Goal: Task Accomplishment & Management: Use online tool/utility

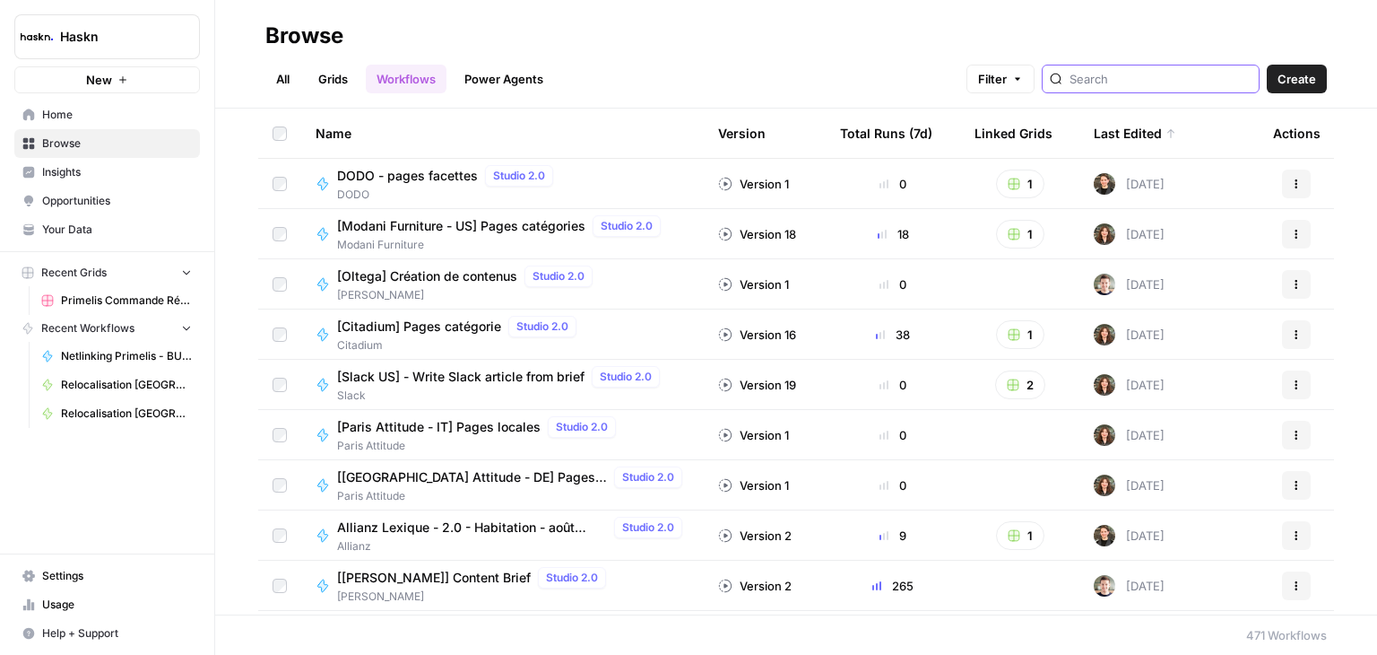
click at [1130, 74] on input "search" at bounding box center [1161, 79] width 182 height 18
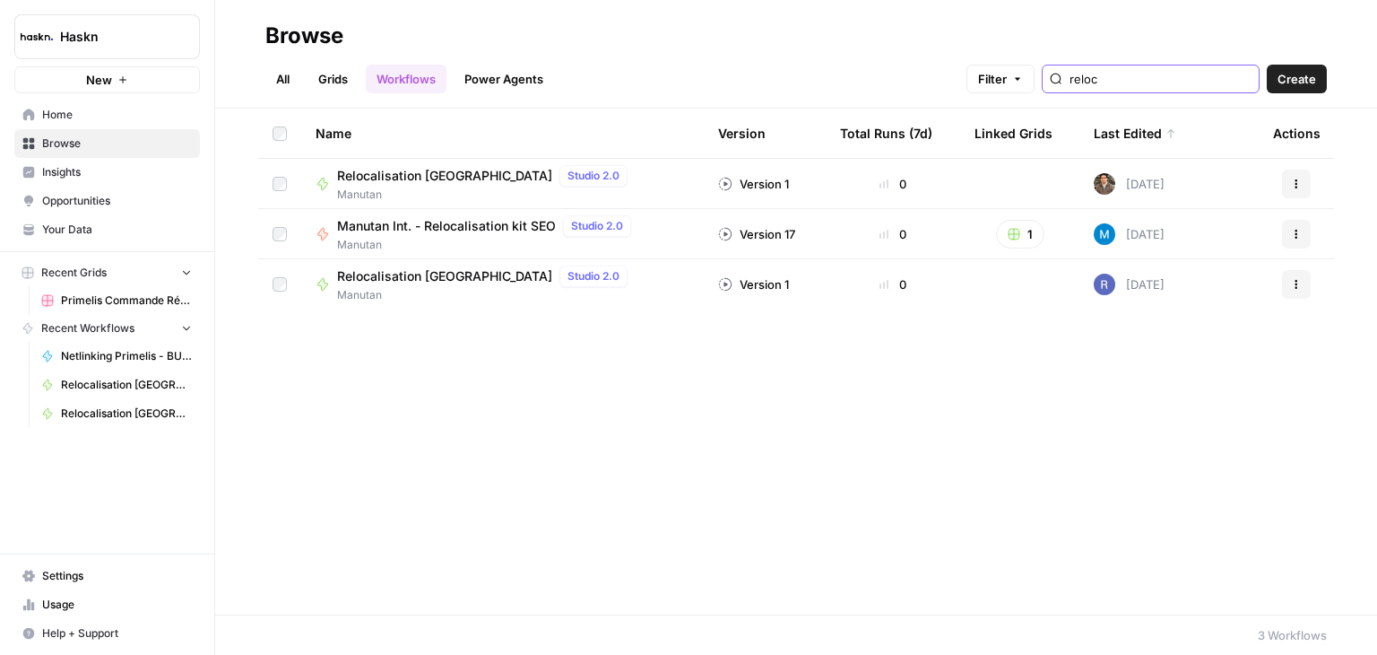
type input "reloc"
click at [419, 174] on span "Relocalisation [GEOGRAPHIC_DATA]" at bounding box center [444, 176] width 215 height 18
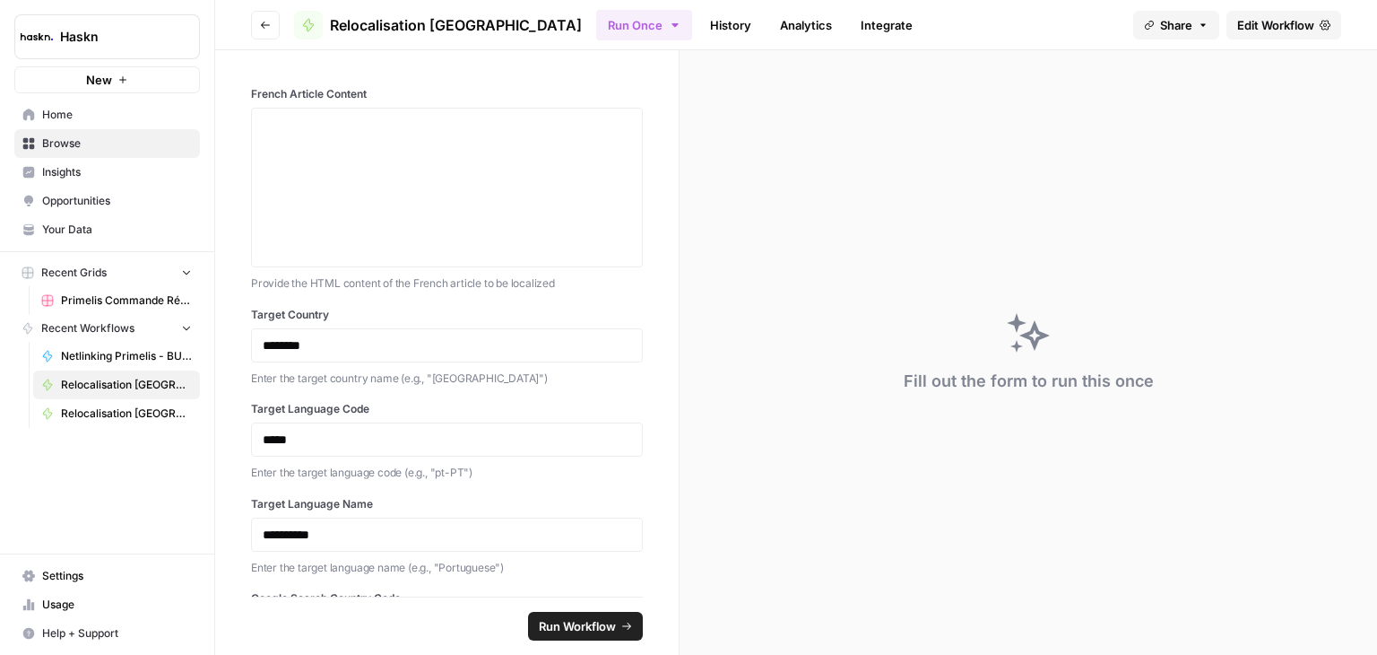
click at [1291, 32] on span "Edit Workflow" at bounding box center [1276, 25] width 77 height 18
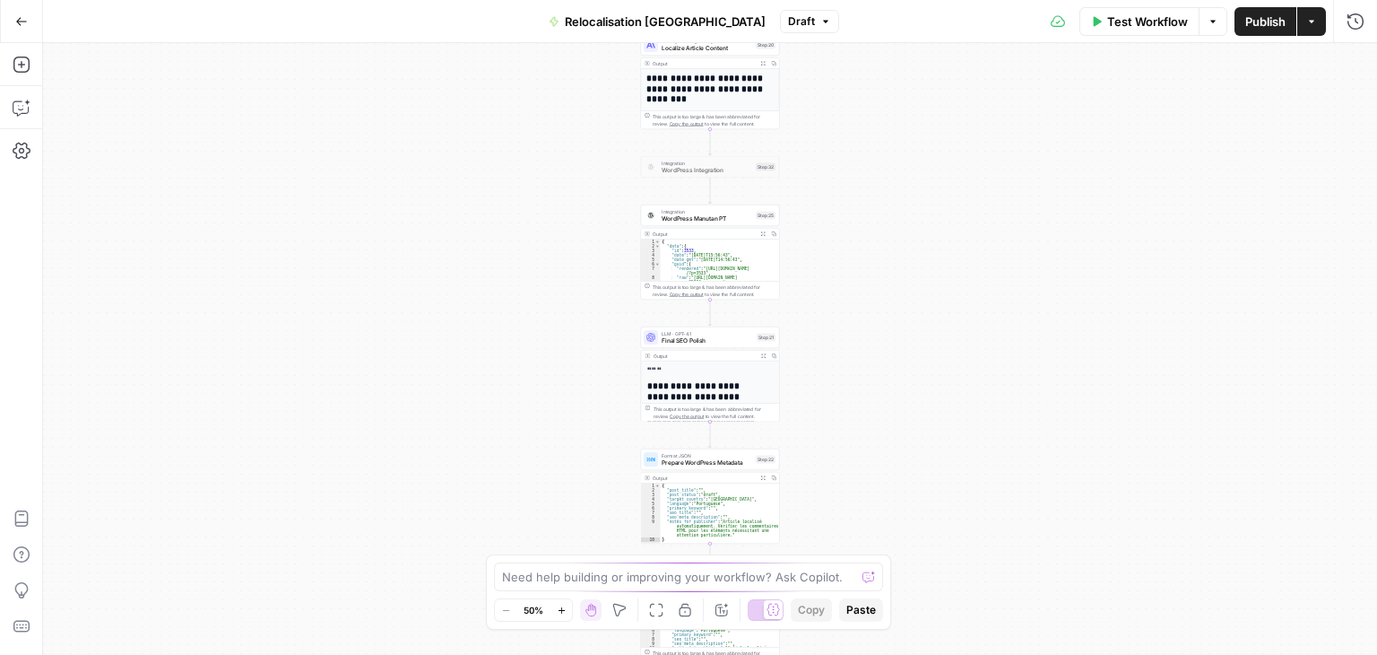
type textarea "**********"
click at [710, 275] on div "{ "data" : { "id" : 3533 , "date" : "[DATE]T15:56:43" , "date_gmt" : "[DATE]T14…" at bounding box center [717, 264] width 112 height 51
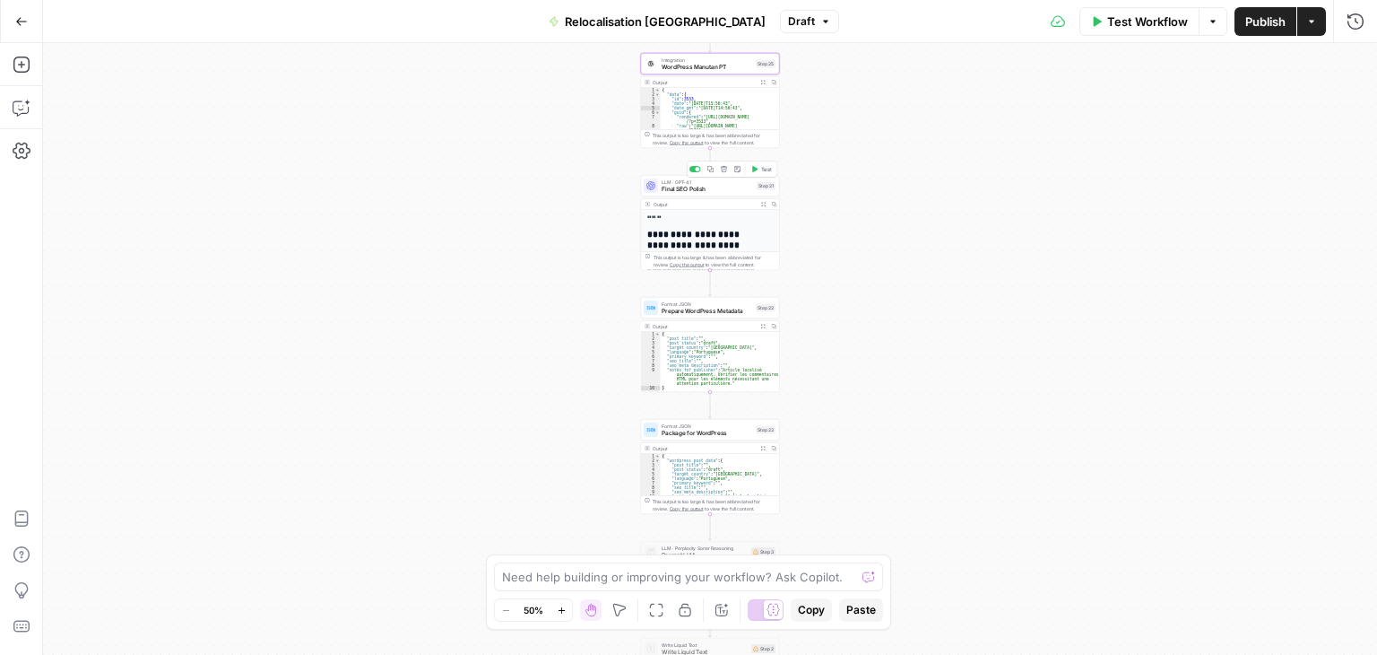
click at [679, 195] on div "LLM · GPT-4.1 Final SEO Polish Step 21 Copy step Delete step Add Note Test" at bounding box center [710, 186] width 139 height 22
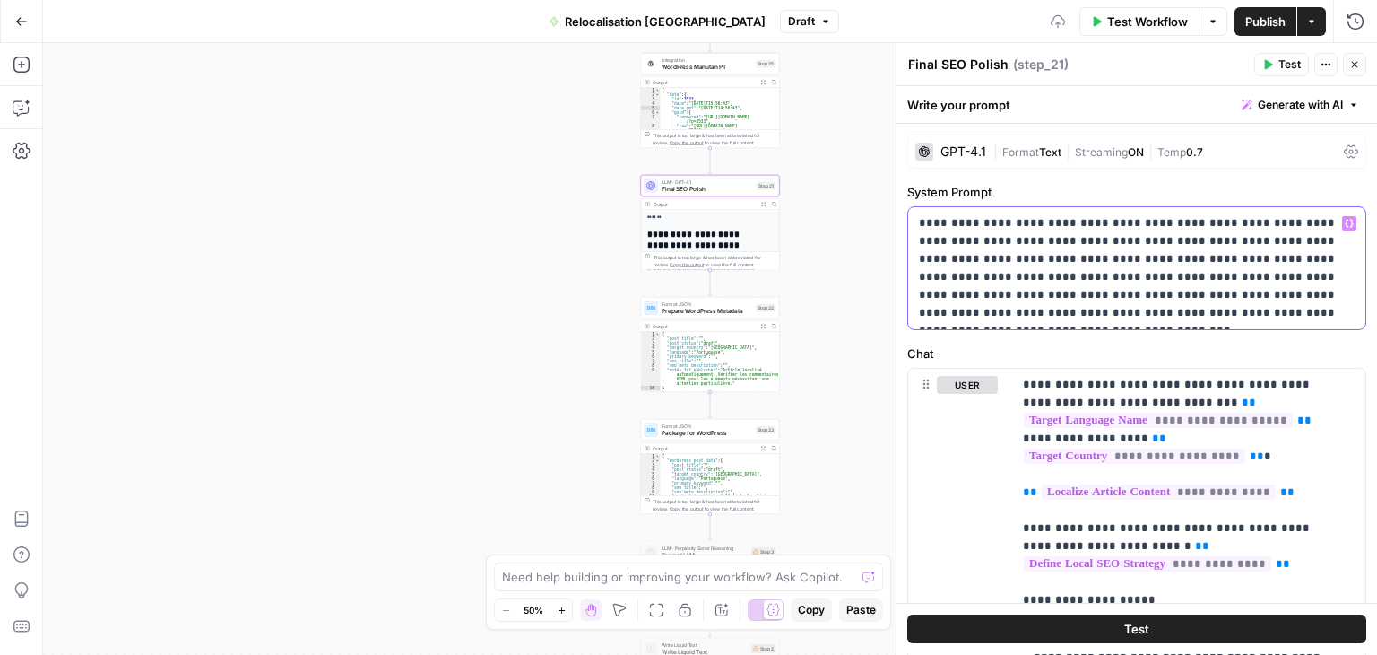
click at [1298, 314] on p "**********" at bounding box center [1130, 268] width 422 height 108
click at [838, 431] on div "Workflow Set Inputs Inputs LLM · [PERSON_NAME] 4 Analyze French Article Step 13…" at bounding box center [710, 349] width 1334 height 612
click at [1360, 59] on button "Close" at bounding box center [1354, 64] width 23 height 23
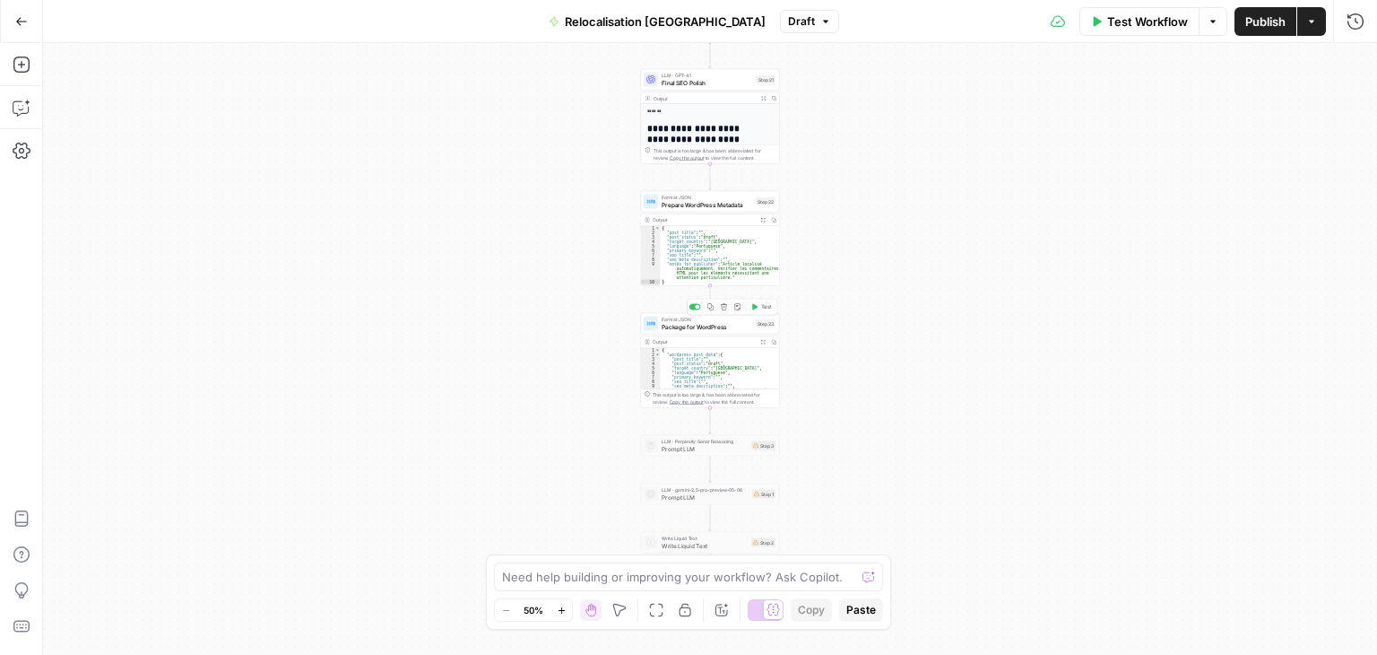
click at [681, 331] on div "Format JSON Package for WordPress Step 23 Copy step Delete step Add Note Test" at bounding box center [710, 324] width 139 height 22
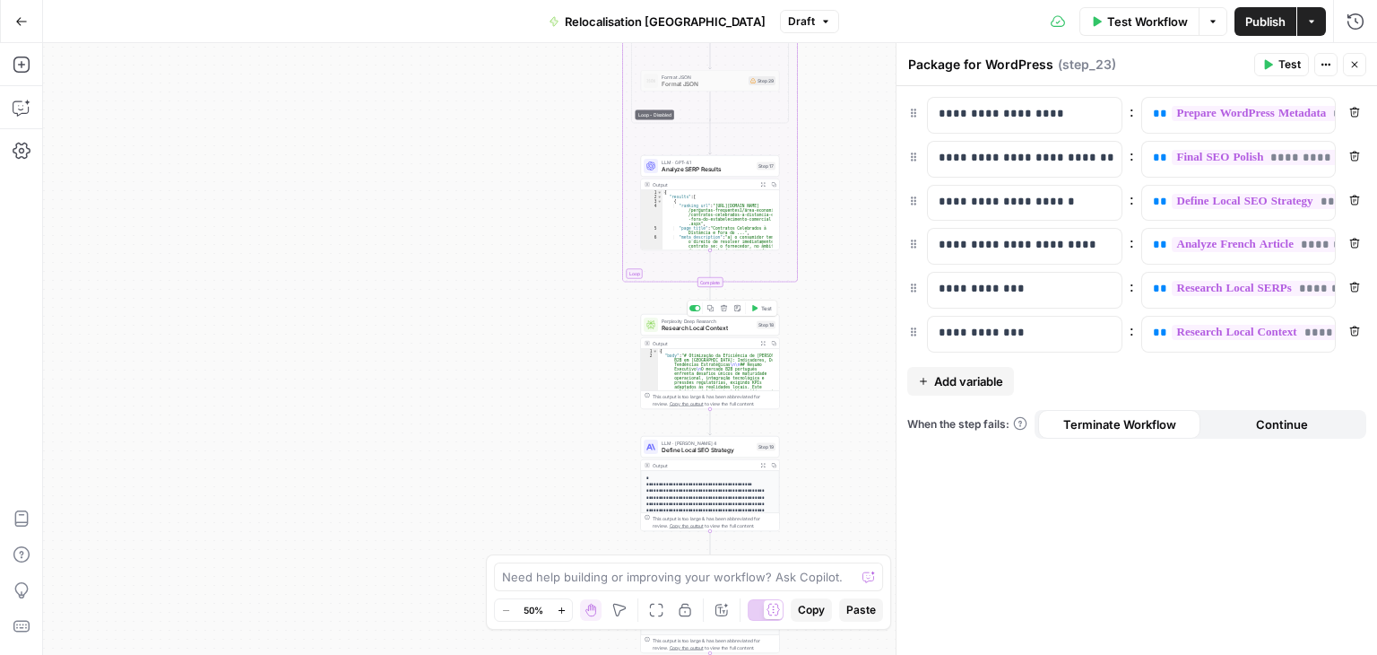
click at [672, 328] on span "Research Local Context" at bounding box center [707, 328] width 91 height 9
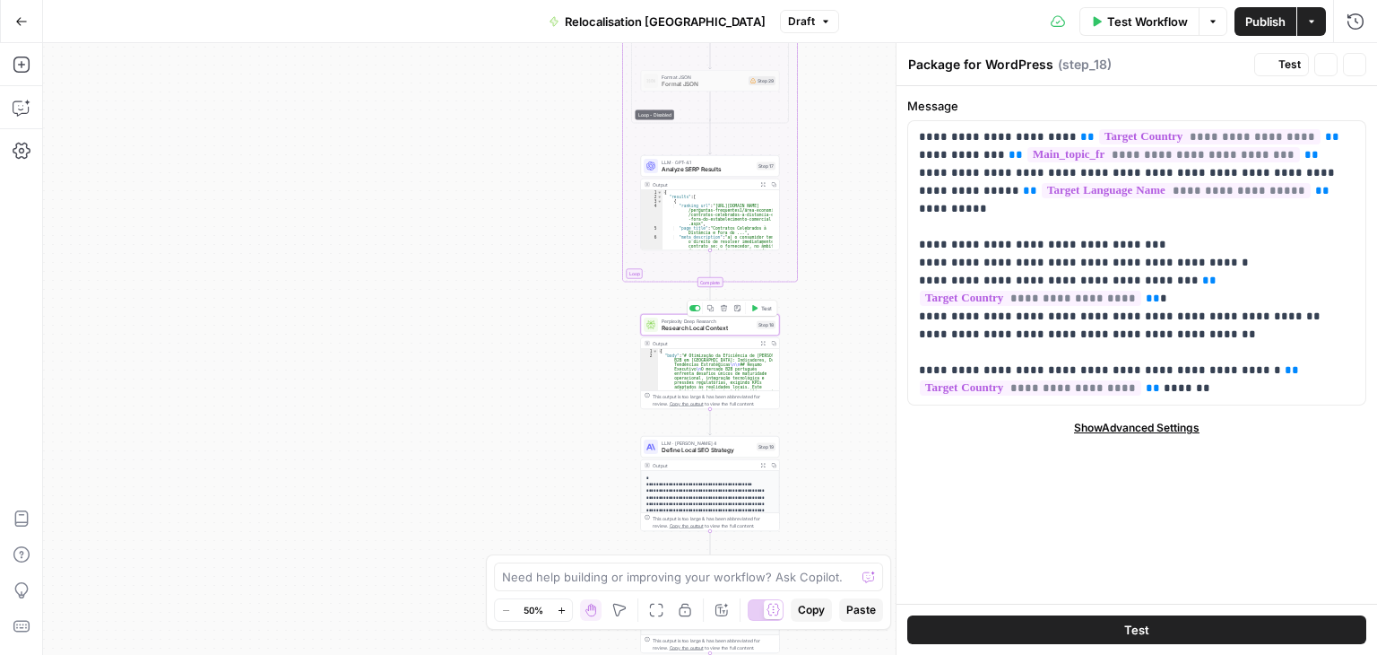
type textarea "Research Local Context"
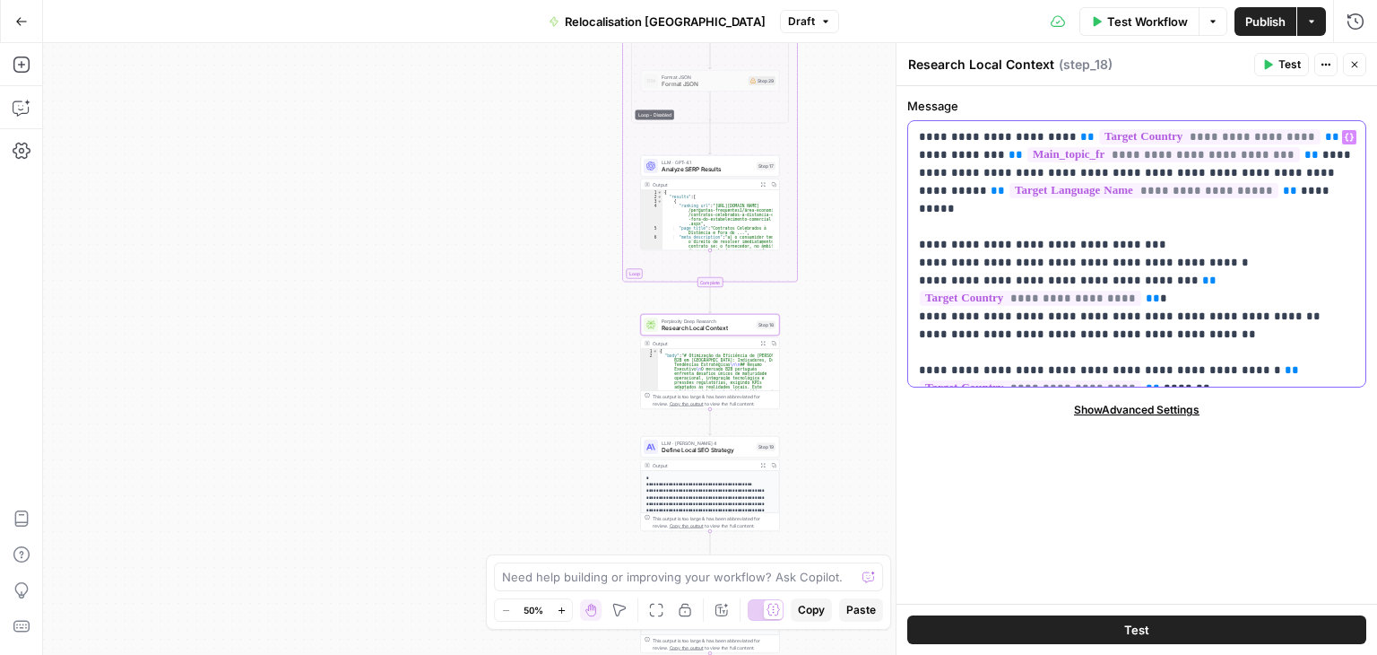
click at [1223, 317] on p "**********" at bounding box center [1137, 253] width 437 height 251
click at [1257, 20] on span "Publish" at bounding box center [1266, 22] width 40 height 18
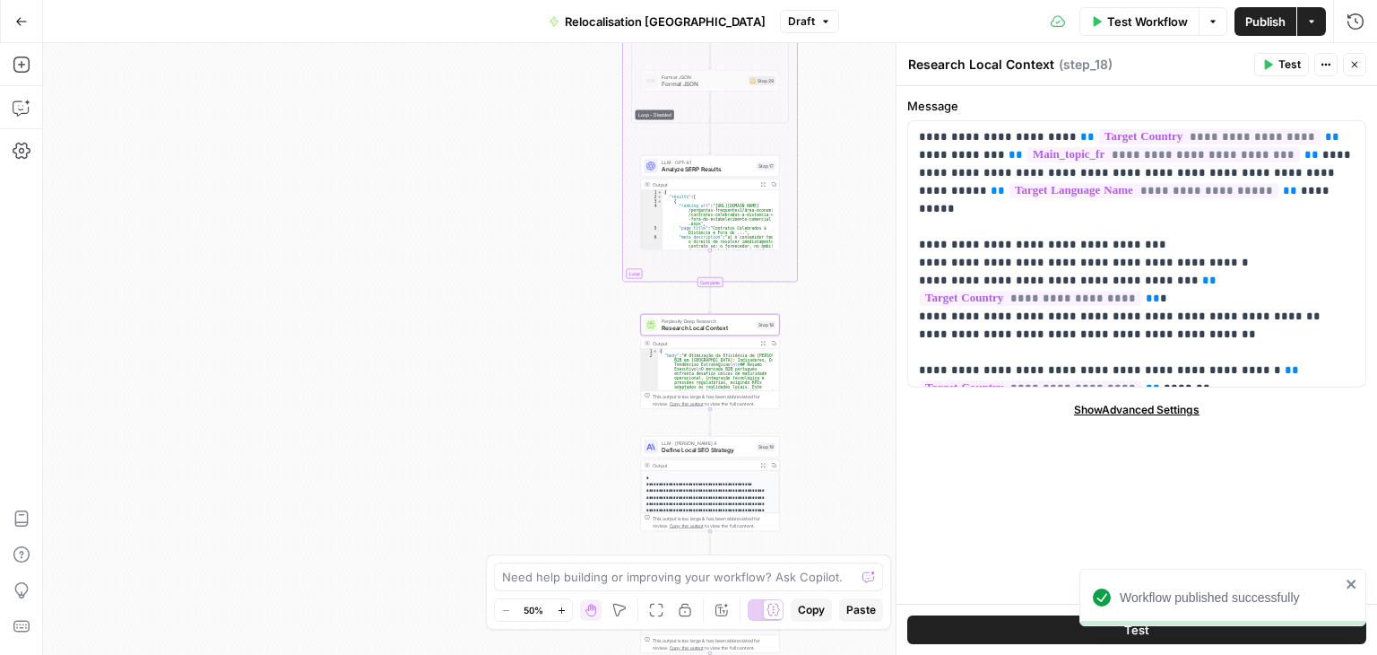
click at [521, 299] on div "Workflow Set Inputs Inputs LLM · [PERSON_NAME] 4 Analyze French Article Step 13…" at bounding box center [710, 349] width 1334 height 612
click at [11, 17] on button "Go Back" at bounding box center [21, 21] width 32 height 32
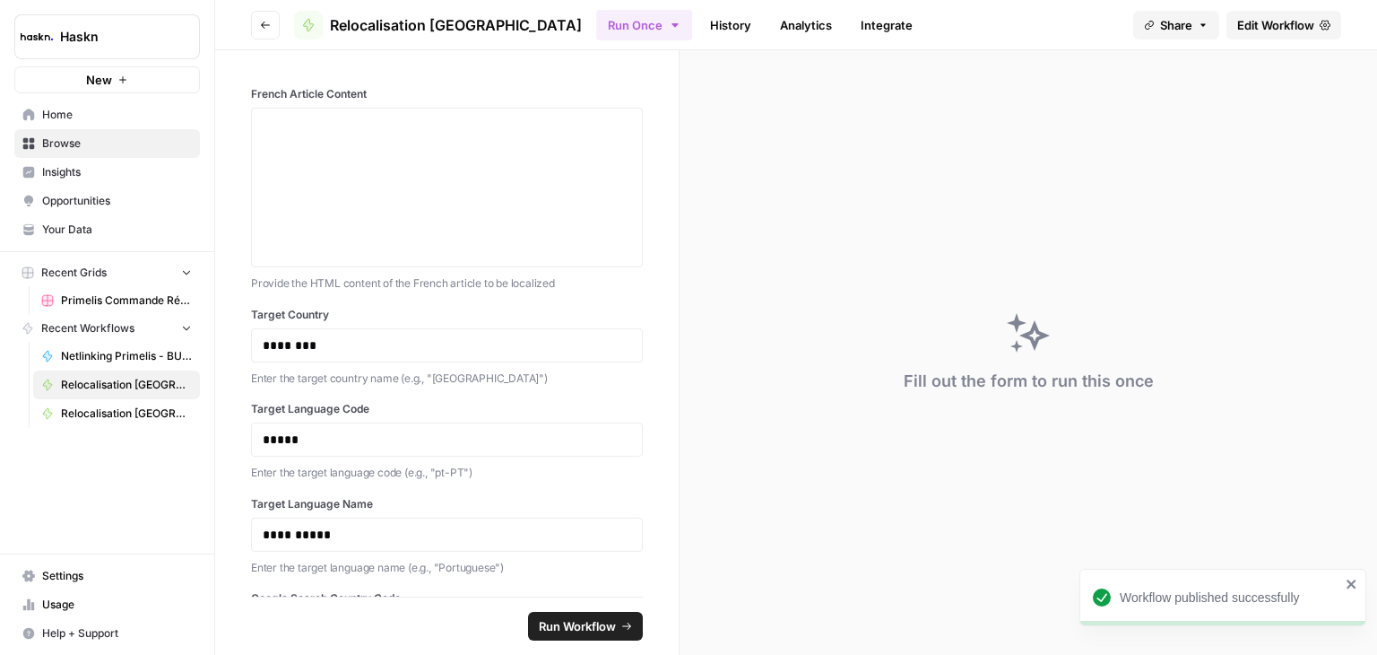
click at [11, 17] on div "Haskn New" at bounding box center [107, 46] width 214 height 93
click at [92, 179] on span "Insights" at bounding box center [117, 172] width 150 height 16
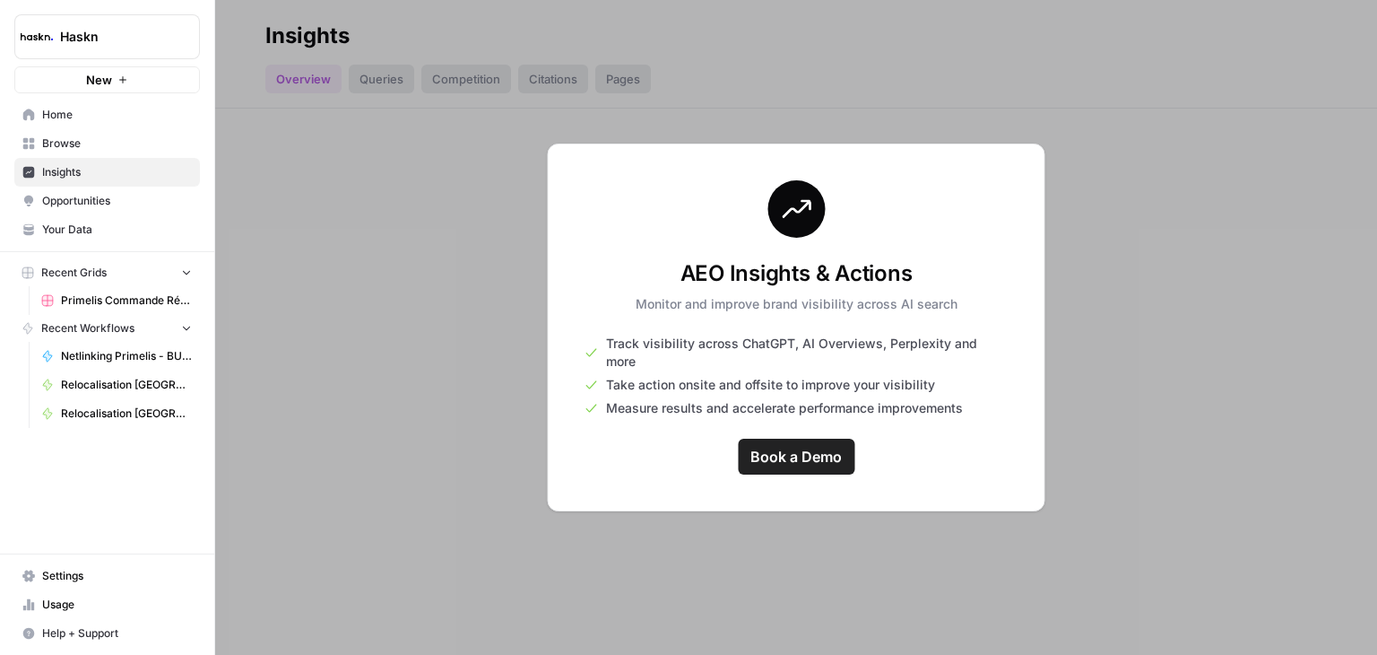
click at [98, 194] on span "Opportunities" at bounding box center [117, 201] width 150 height 16
click at [86, 224] on span "Your Data" at bounding box center [117, 230] width 150 height 16
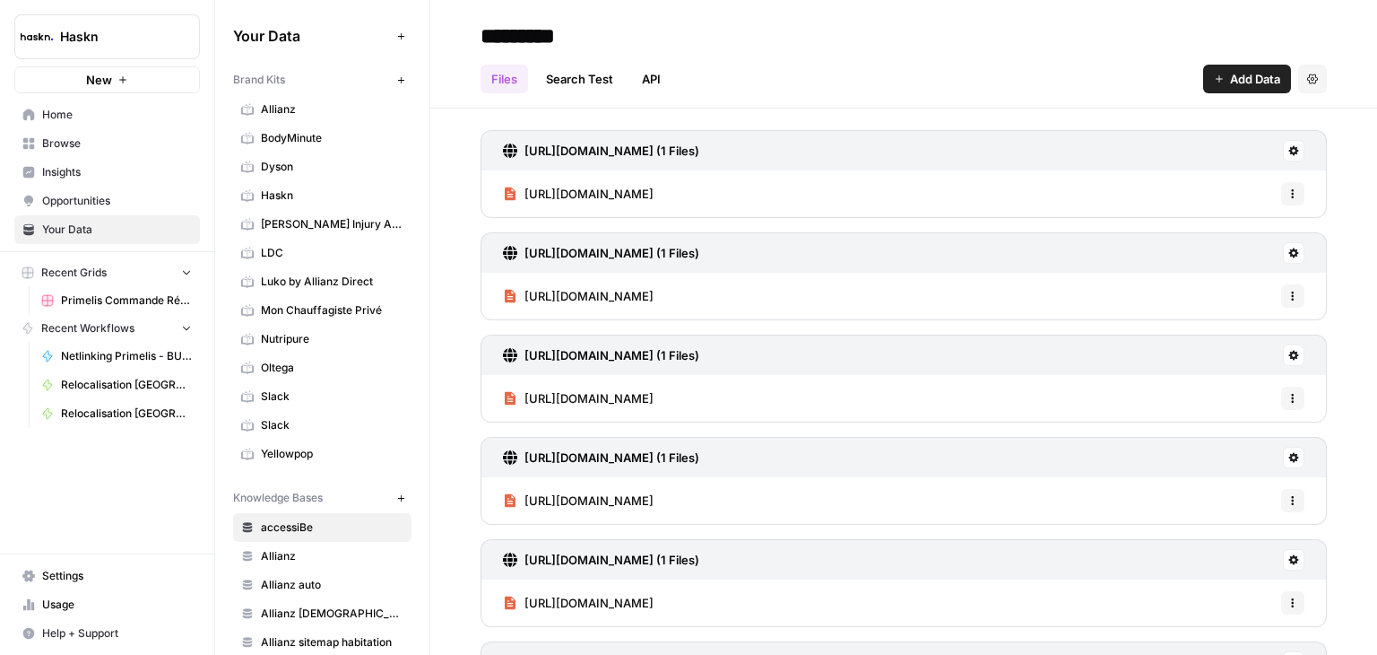
click at [587, 82] on link "Search Test" at bounding box center [579, 79] width 89 height 29
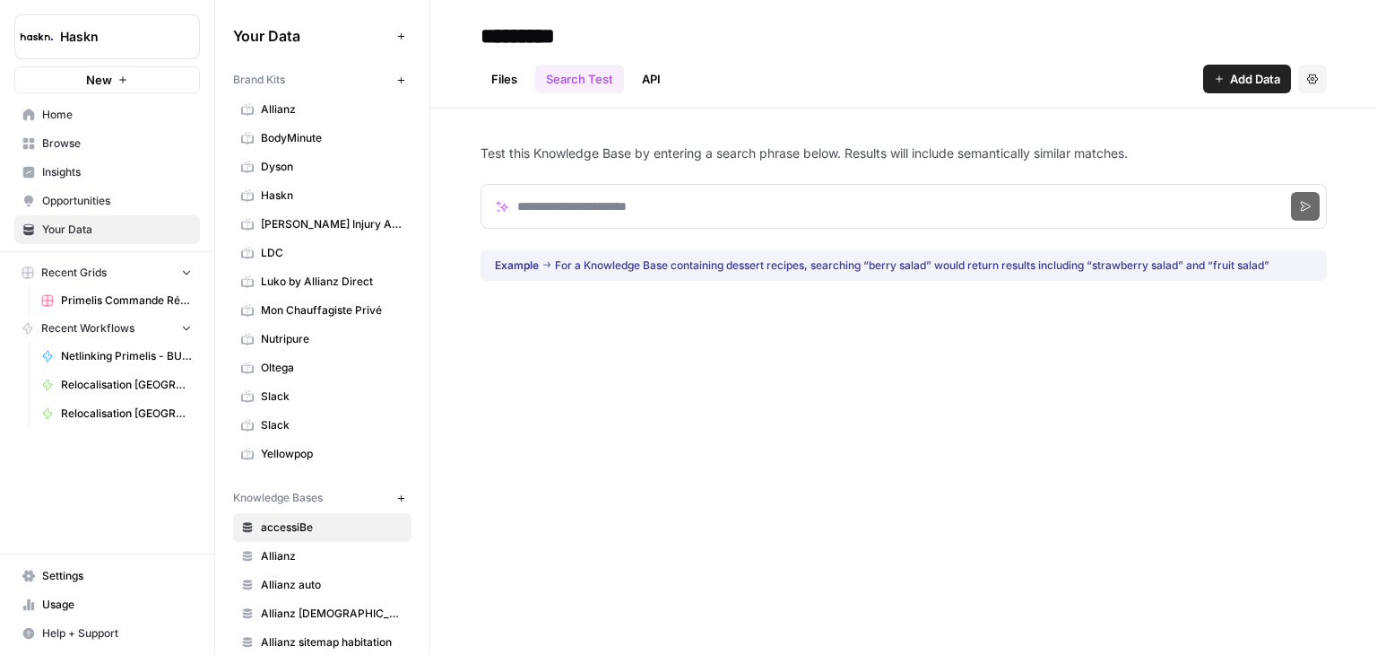
click at [639, 88] on link "API" at bounding box center [651, 79] width 40 height 29
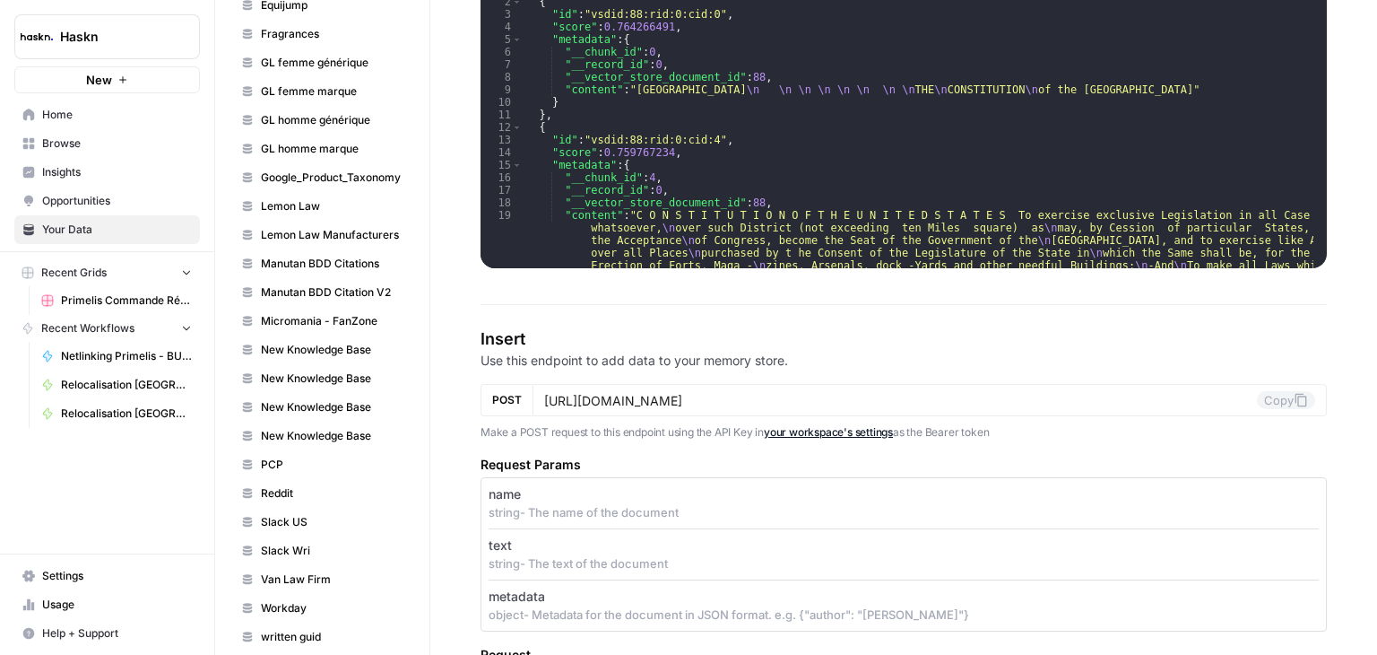
scroll to position [839, 0]
click at [316, 483] on span "Reddit" at bounding box center [332, 491] width 143 height 16
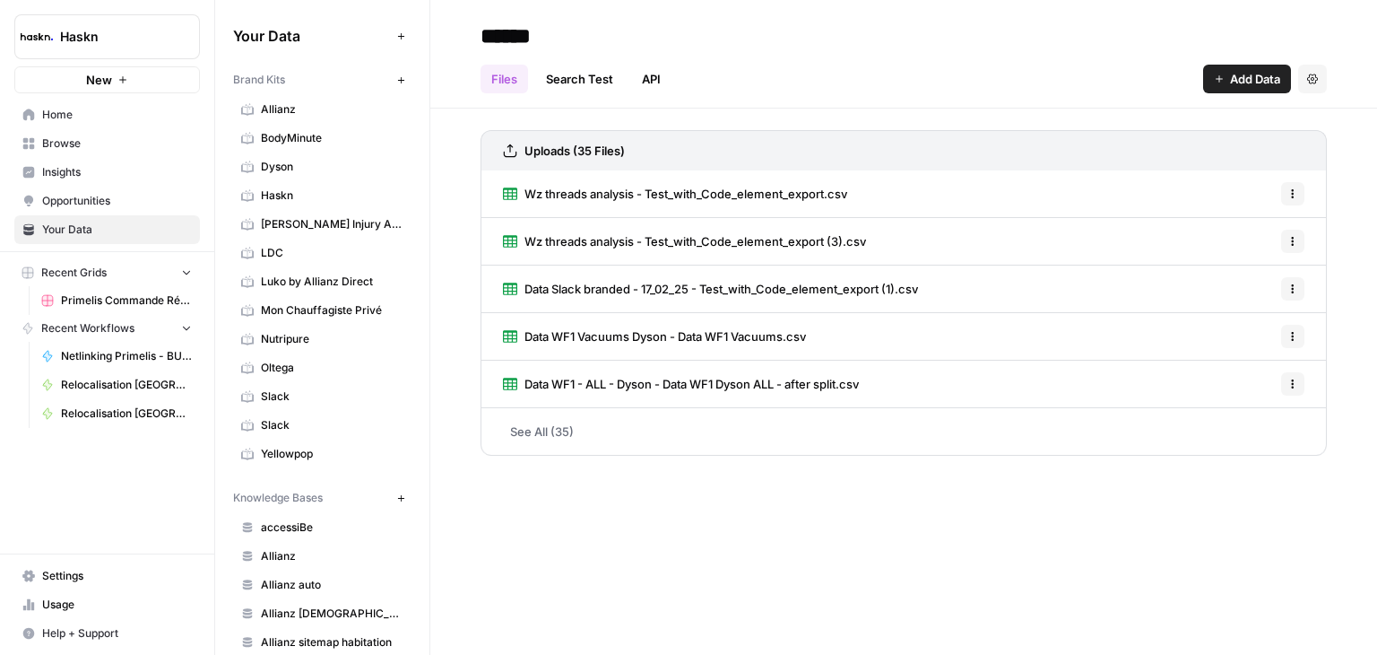
click at [48, 574] on span "Settings" at bounding box center [117, 576] width 150 height 16
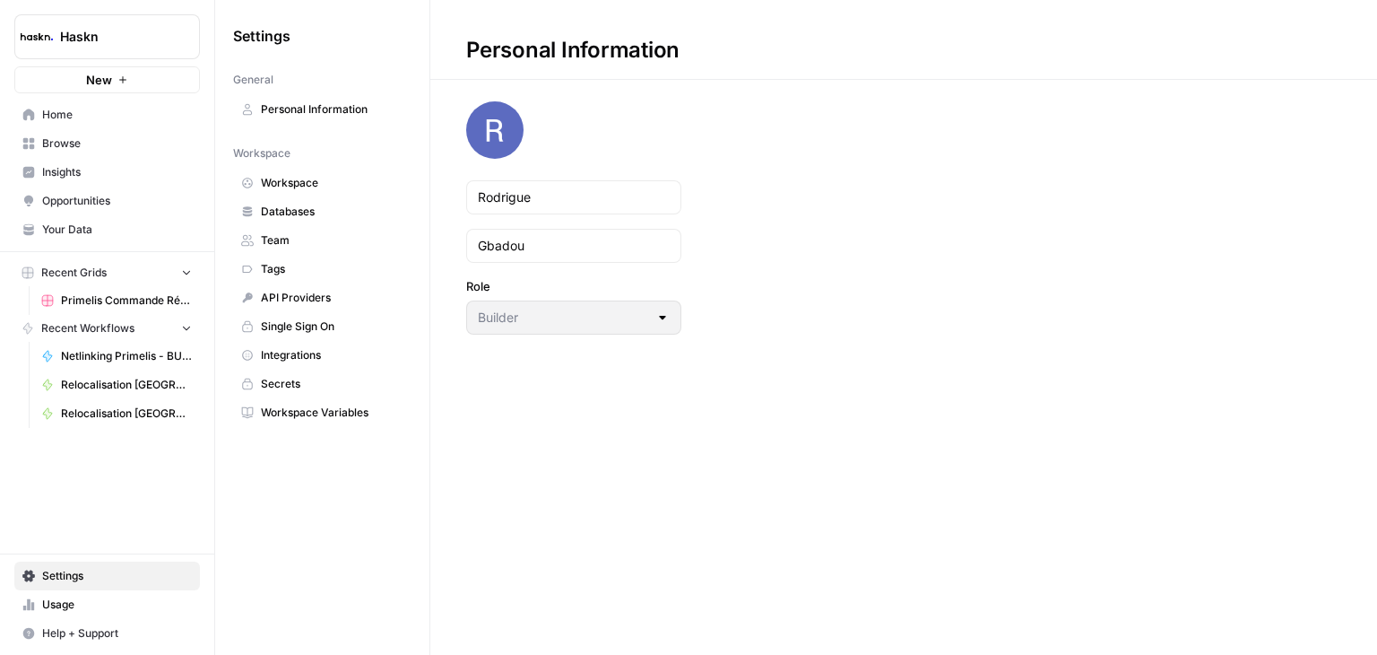
click at [319, 108] on span "Personal Information" at bounding box center [332, 109] width 143 height 16
click at [318, 181] on span "Workspace" at bounding box center [332, 183] width 143 height 16
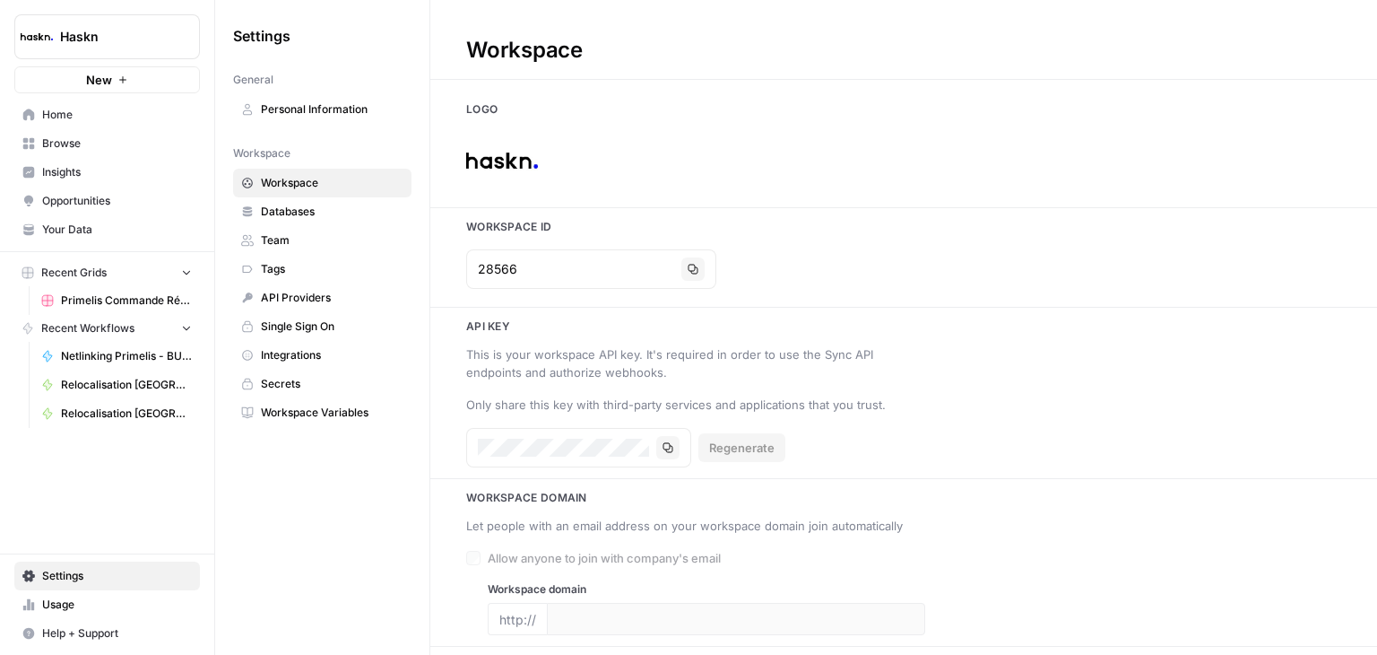
type input "[DOMAIN_NAME]"
click at [331, 226] on link "Team" at bounding box center [322, 240] width 178 height 29
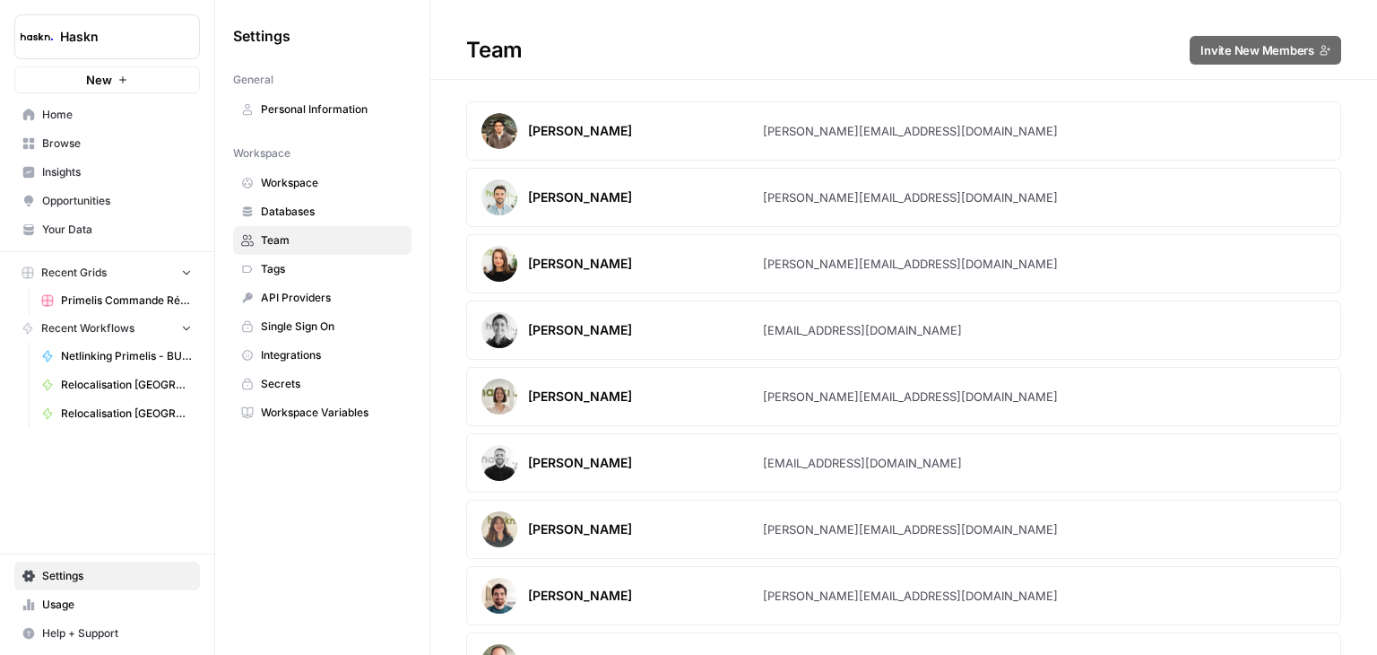
click at [321, 211] on span "Databases" at bounding box center [332, 212] width 143 height 16
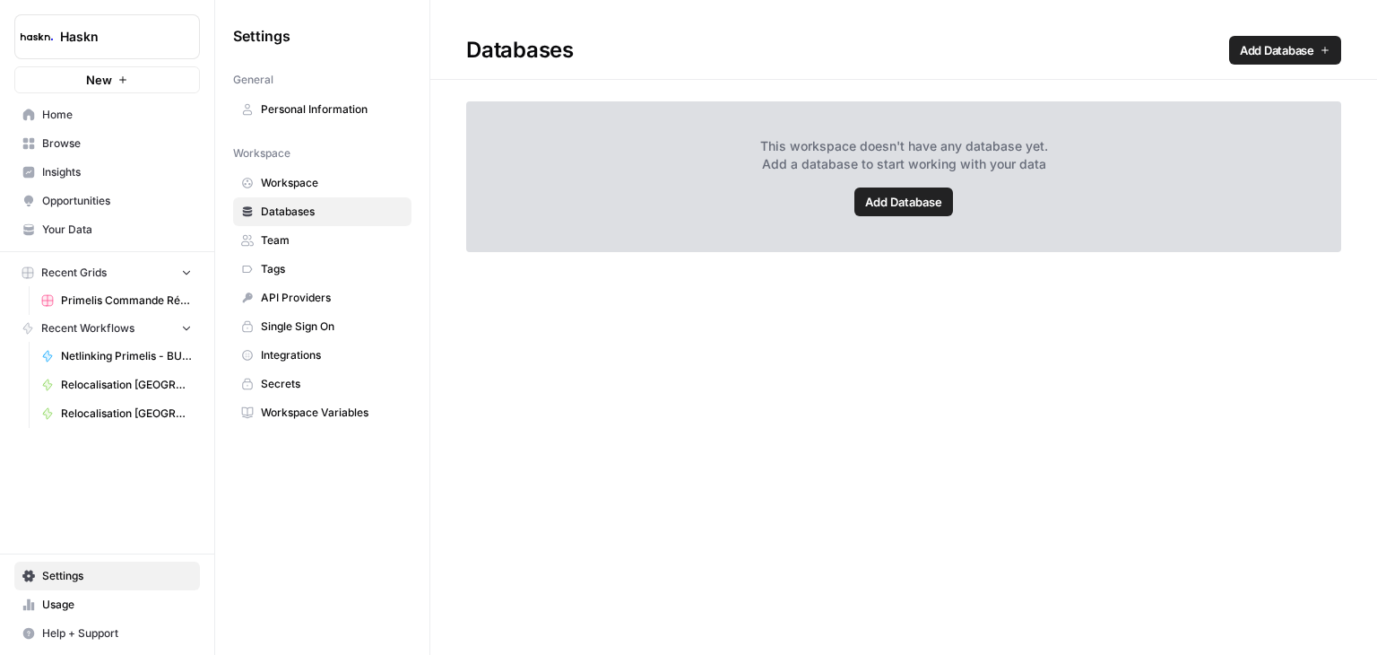
click at [307, 284] on link "API Providers" at bounding box center [322, 297] width 178 height 29
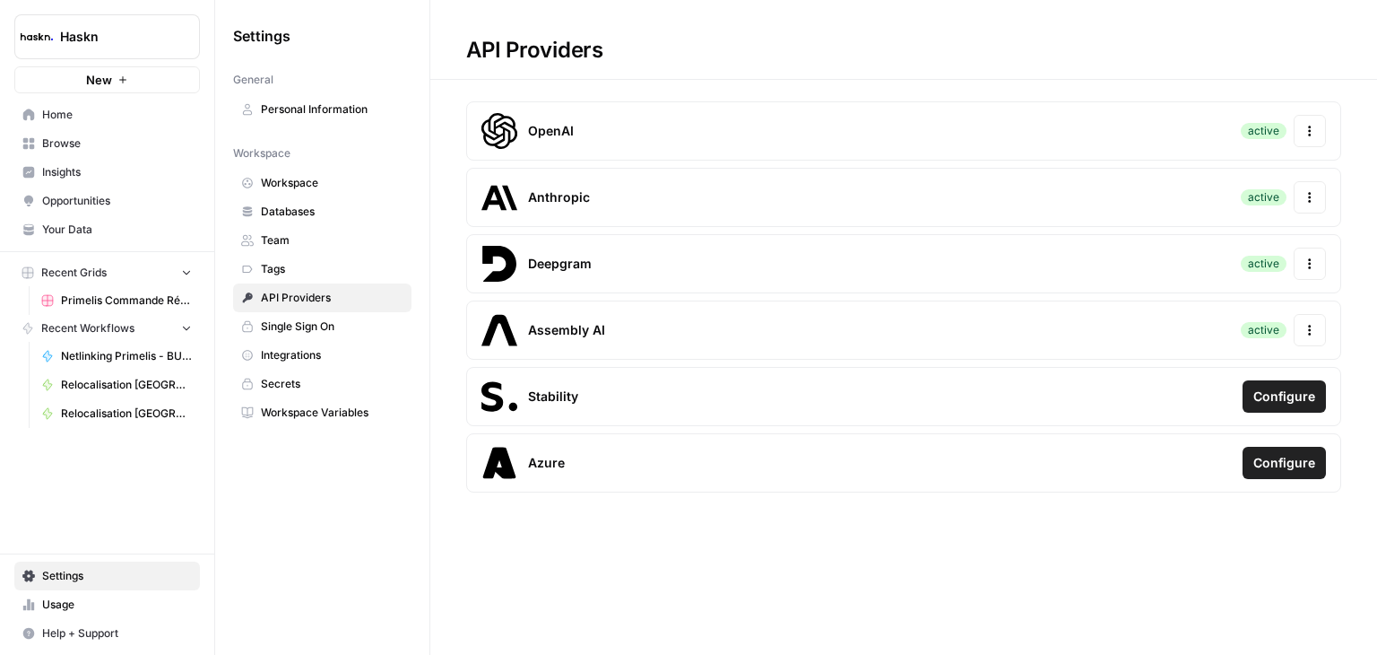
click at [72, 117] on span "Home" at bounding box center [117, 115] width 150 height 16
